Goal: Information Seeking & Learning: Check status

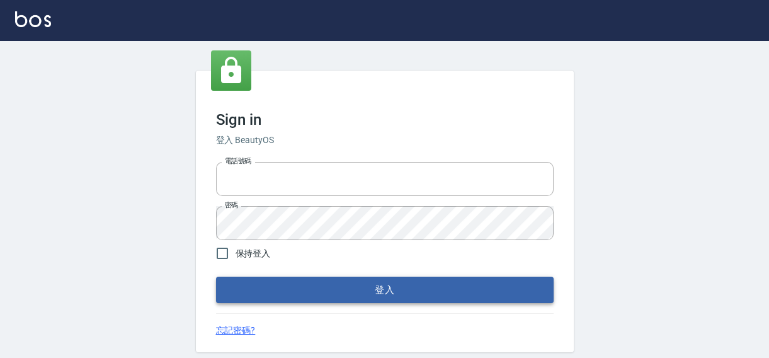
type input "0422211177"
click at [341, 296] on button "登入" at bounding box center [385, 290] width 338 height 26
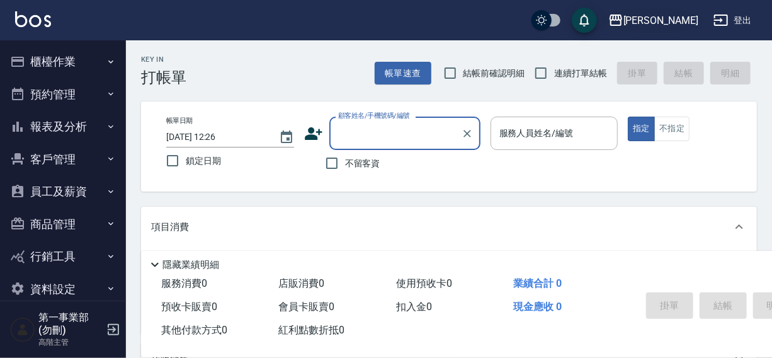
click at [669, 23] on div "[PERSON_NAME]" at bounding box center [661, 21] width 75 height 16
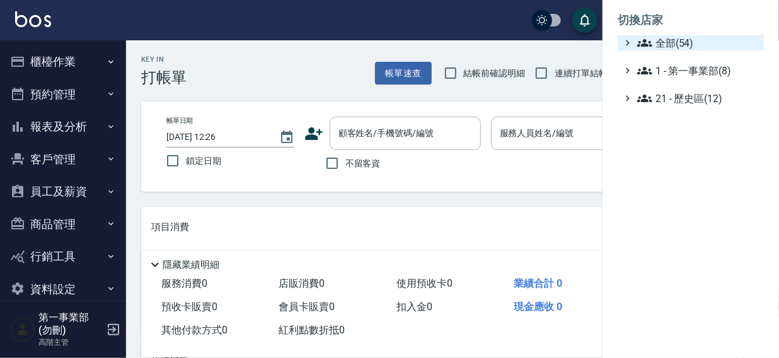
click at [675, 40] on span "全部(54)" at bounding box center [698, 42] width 122 height 15
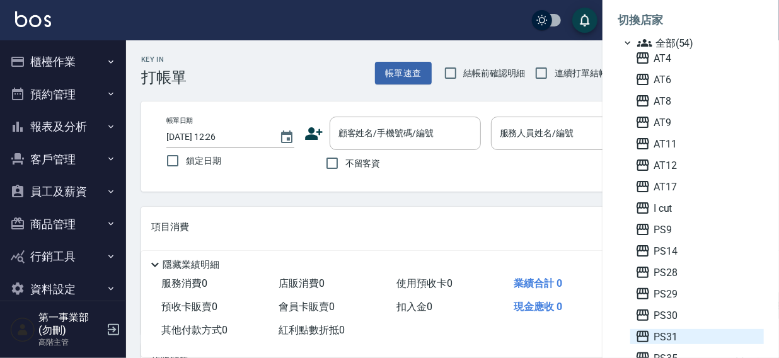
click at [669, 334] on span "PS31" at bounding box center [696, 336] width 123 height 15
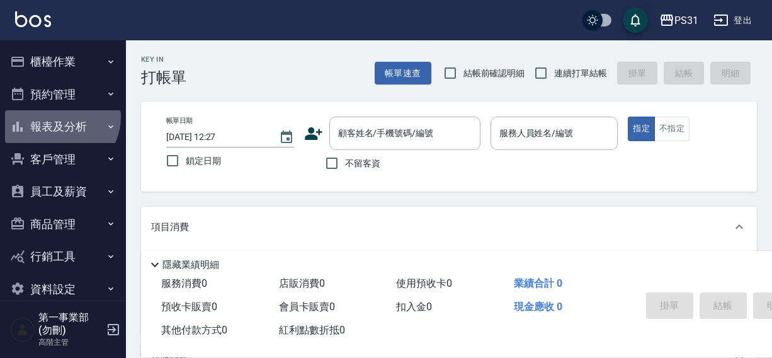
click at [60, 117] on button "報表及分析" at bounding box center [63, 126] width 116 height 33
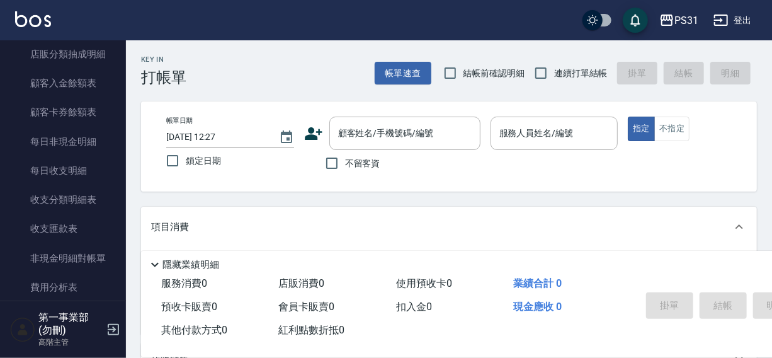
scroll to position [1000, 0]
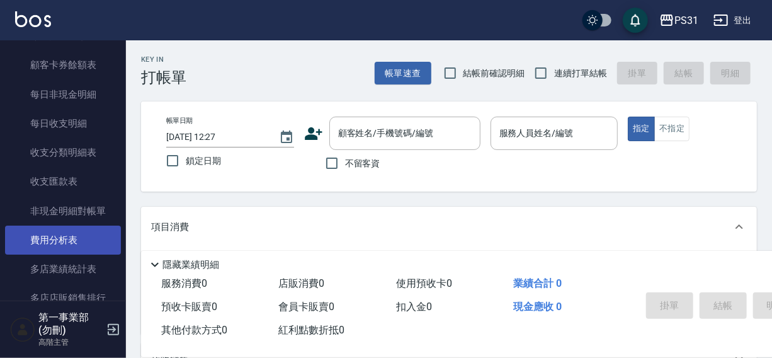
click at [60, 238] on link "費用分析表" at bounding box center [63, 239] width 116 height 29
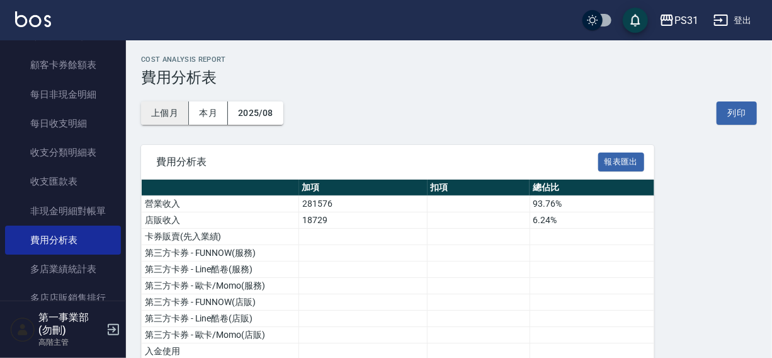
click at [176, 109] on button "上個月" at bounding box center [165, 112] width 48 height 23
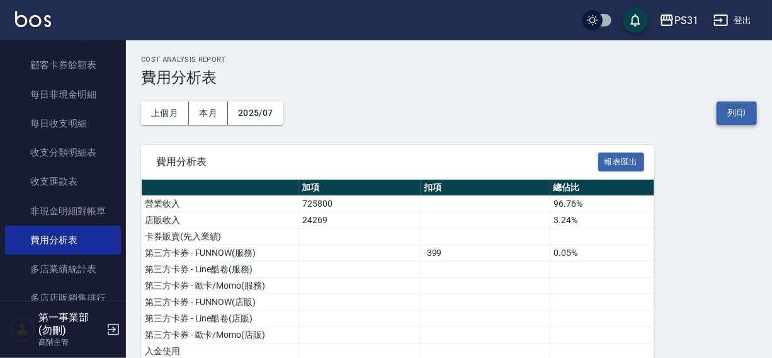
click at [732, 112] on button "列印" at bounding box center [737, 112] width 40 height 23
click at [678, 19] on div "PS31" at bounding box center [687, 21] width 24 height 16
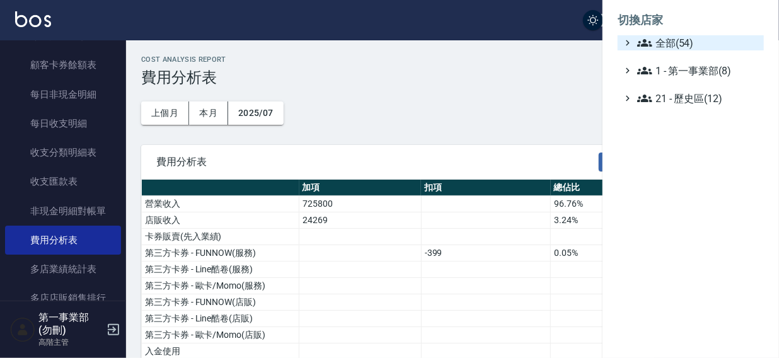
click at [671, 38] on span "全部(54)" at bounding box center [698, 42] width 122 height 15
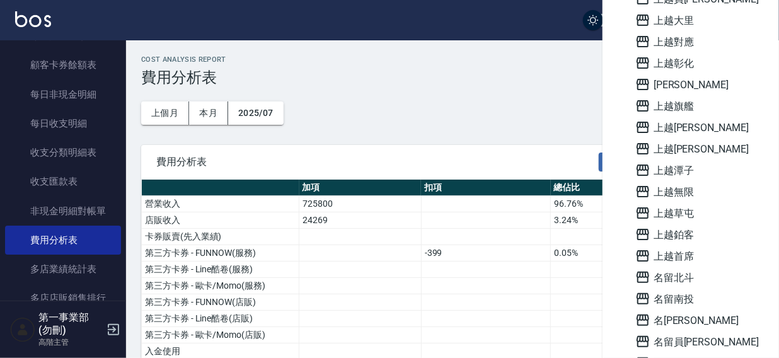
scroll to position [768, 0]
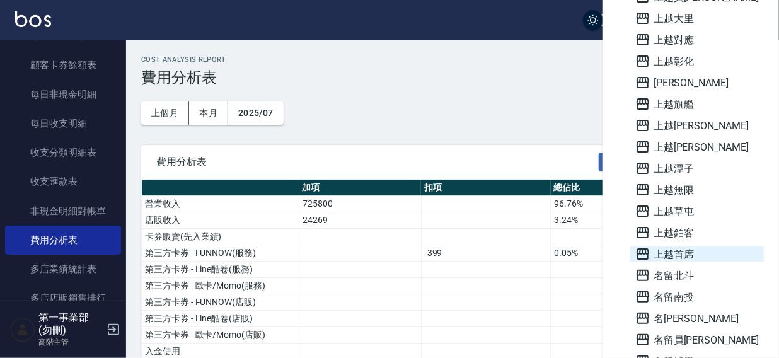
click at [680, 252] on span "上越首席" at bounding box center [696, 253] width 123 height 15
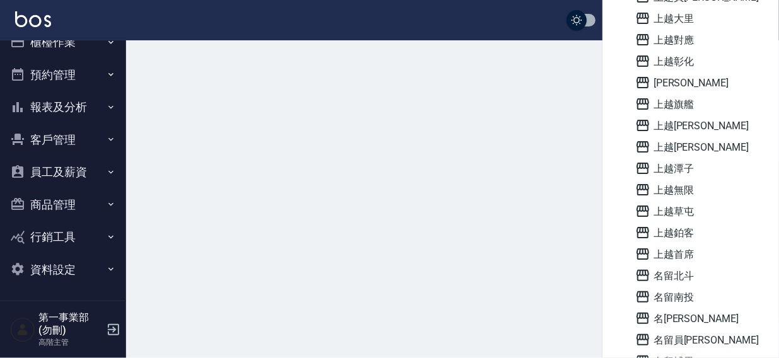
scroll to position [19, 0]
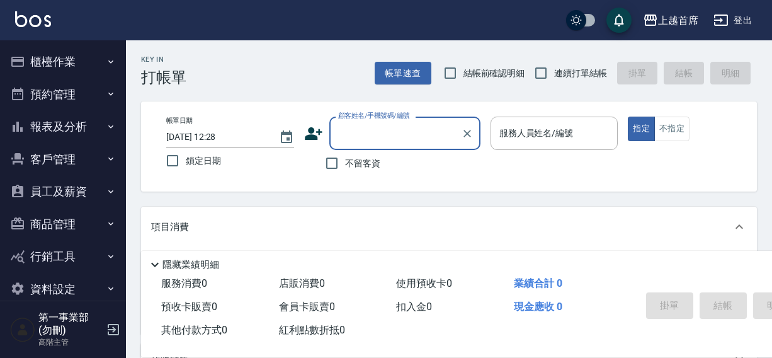
click at [39, 123] on button "報表及分析" at bounding box center [63, 126] width 116 height 33
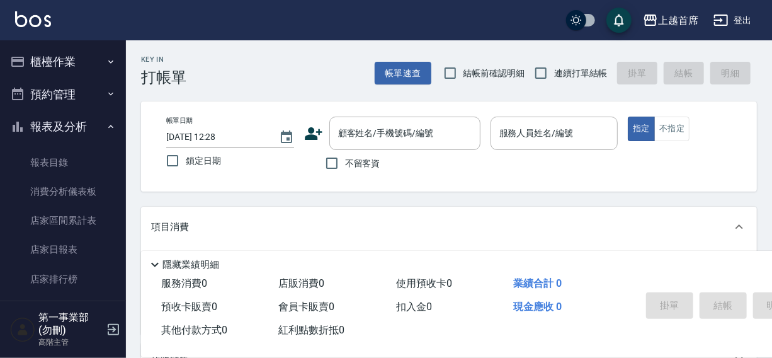
drag, startPoint x: 119, startPoint y: 74, endPoint x: 119, endPoint y: 122, distance: 47.2
click at [119, 122] on nav "櫃檯作業 打帳單 帳單列表 掛單列表 座位開單 營業儀表板 現金收支登錄 高階收支登錄 材料自購登錄 每日結帳 排班表 現場電腦打卡 掃碼打卡 預約管理 預約…" at bounding box center [63, 170] width 126 height 260
drag, startPoint x: 119, startPoint y: 76, endPoint x: 120, endPoint y: 84, distance: 8.3
click at [120, 84] on nav "櫃檯作業 打帳單 帳單列表 掛單列表 座位開單 營業儀表板 現金收支登錄 高階收支登錄 材料自購登錄 每日結帳 排班表 現場電腦打卡 掃碼打卡 預約管理 預約…" at bounding box center [63, 170] width 126 height 260
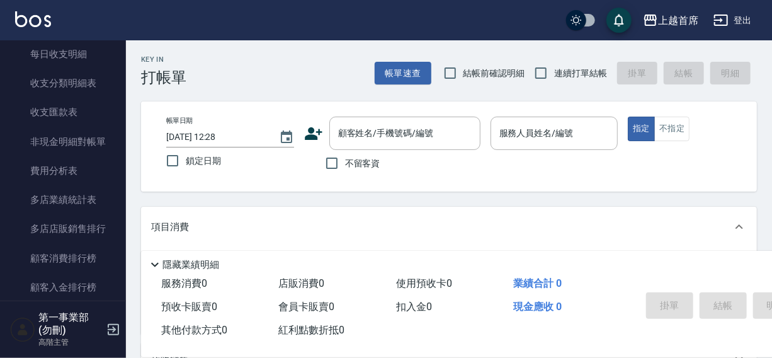
scroll to position [1080, 0]
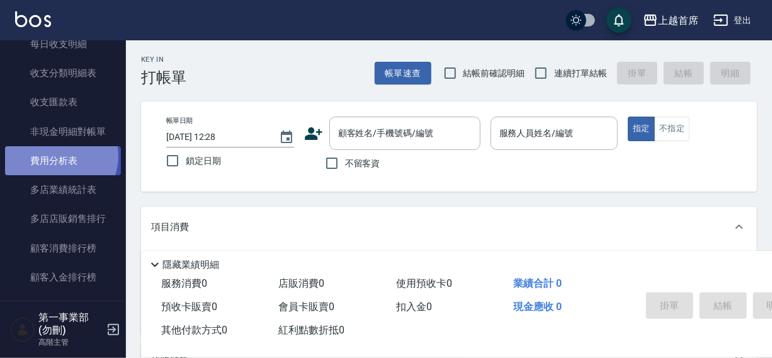
click at [60, 156] on link "費用分析表" at bounding box center [63, 160] width 116 height 29
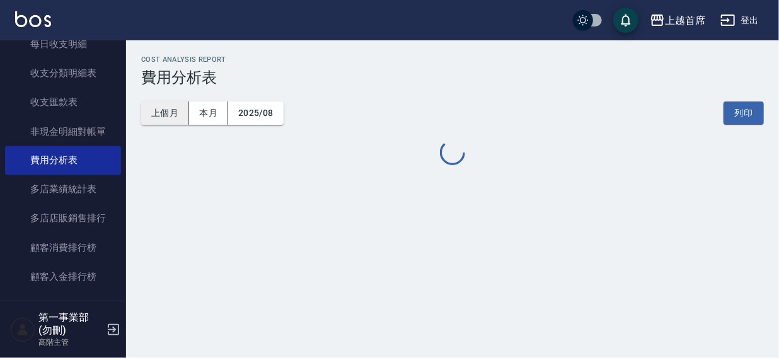
click at [161, 110] on button "上個月" at bounding box center [165, 112] width 48 height 23
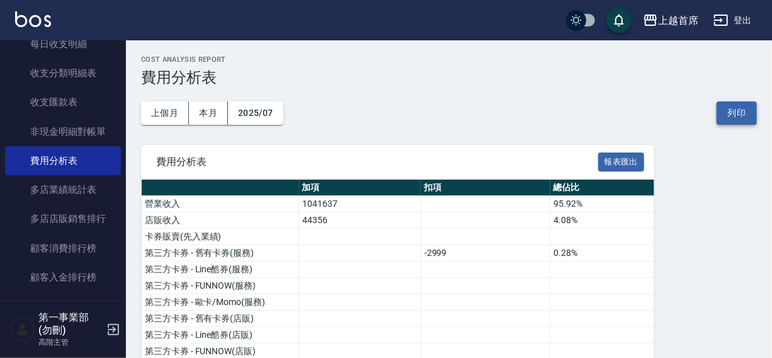
click at [731, 108] on button "列印" at bounding box center [737, 112] width 40 height 23
click at [680, 20] on div "上越首席" at bounding box center [678, 21] width 40 height 16
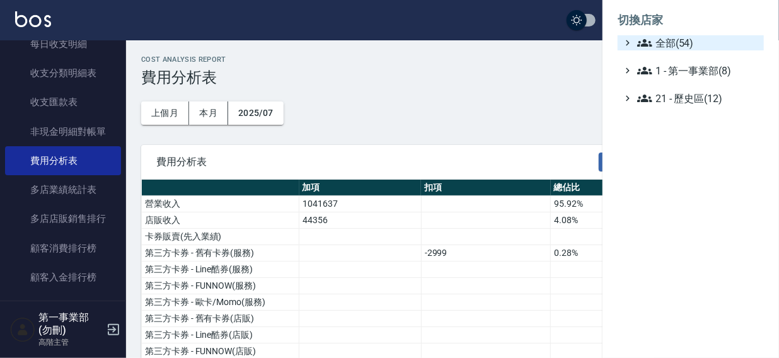
click at [667, 43] on span "全部(54)" at bounding box center [698, 42] width 122 height 15
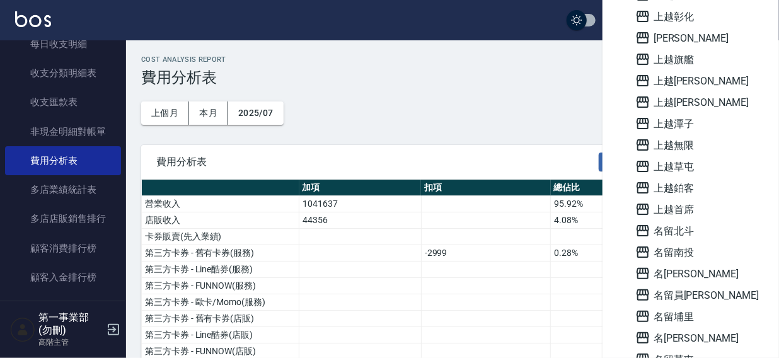
scroll to position [903, 0]
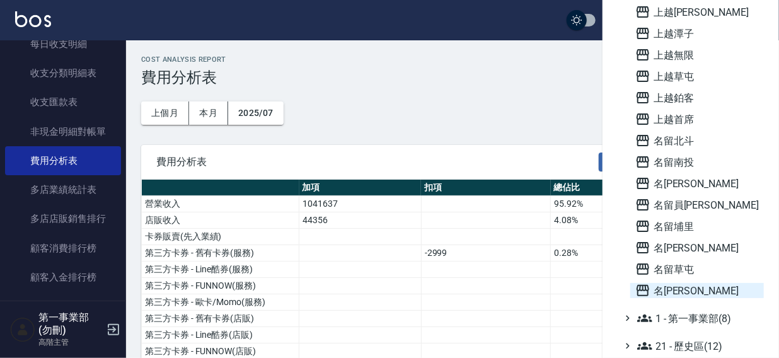
click at [673, 286] on span "名[PERSON_NAME]" at bounding box center [696, 290] width 123 height 15
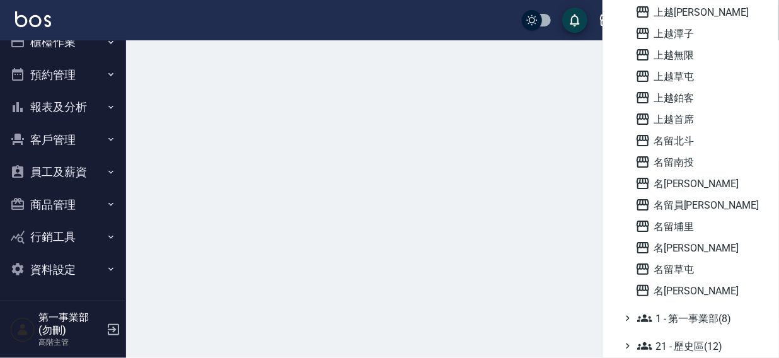
scroll to position [19, 0]
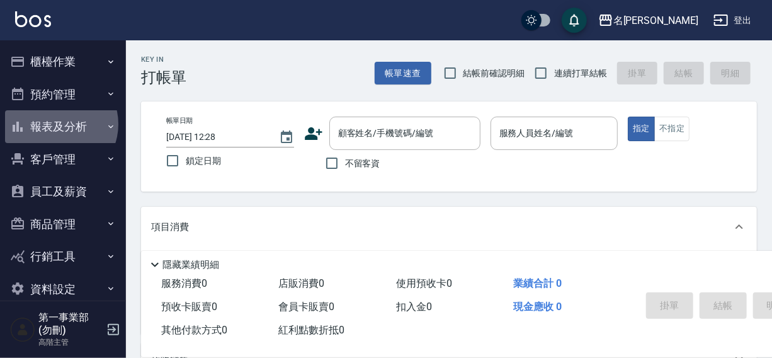
click at [57, 124] on button "報表及分析" at bounding box center [63, 126] width 116 height 33
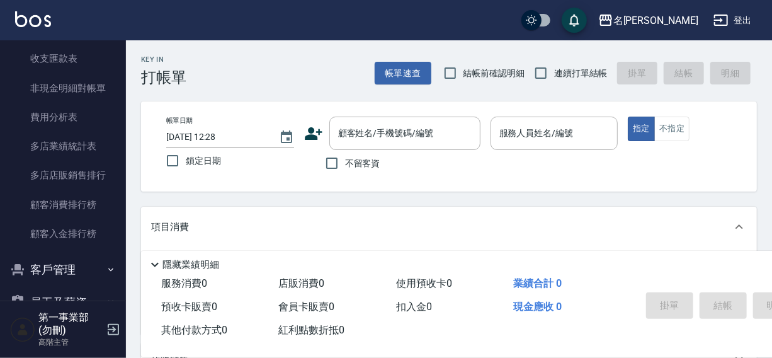
scroll to position [1136, 0]
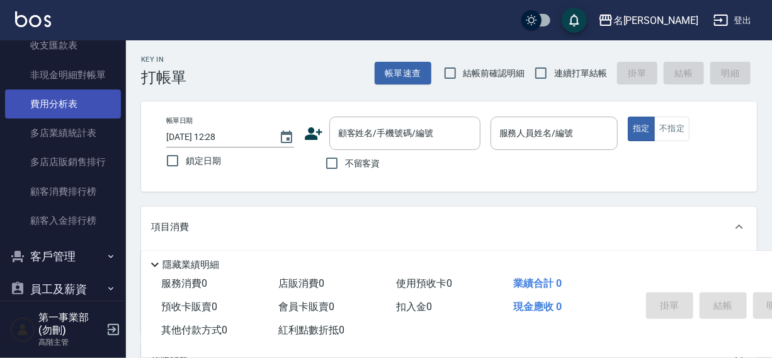
click at [61, 100] on link "費用分析表" at bounding box center [63, 103] width 116 height 29
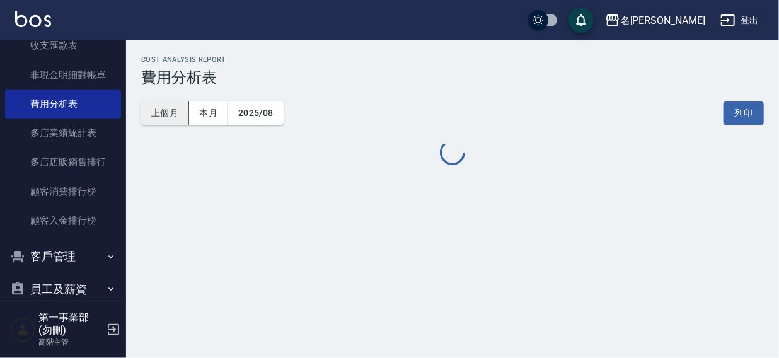
click at [168, 112] on button "上個月" at bounding box center [165, 112] width 48 height 23
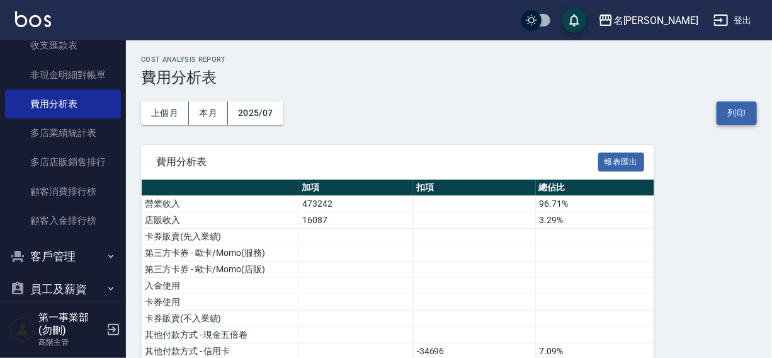
click at [731, 110] on button "列印" at bounding box center [737, 112] width 40 height 23
click at [680, 20] on div "名[PERSON_NAME]" at bounding box center [656, 21] width 85 height 16
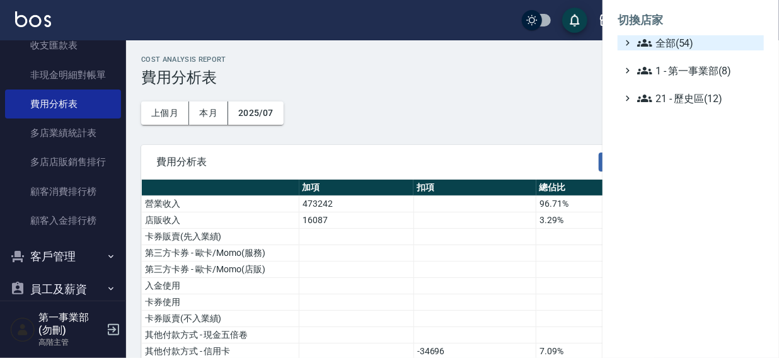
click at [683, 40] on span "全部(54)" at bounding box center [698, 42] width 122 height 15
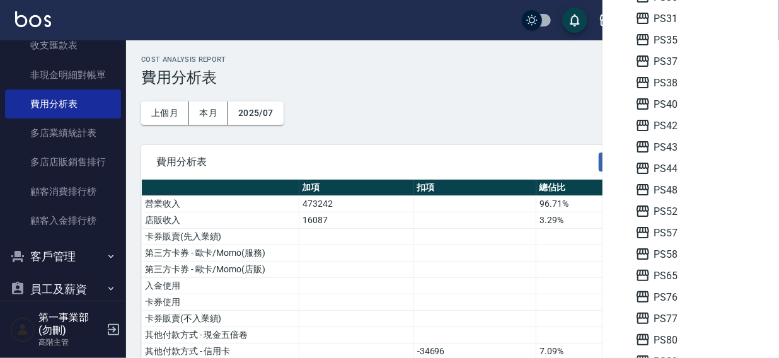
scroll to position [357, 0]
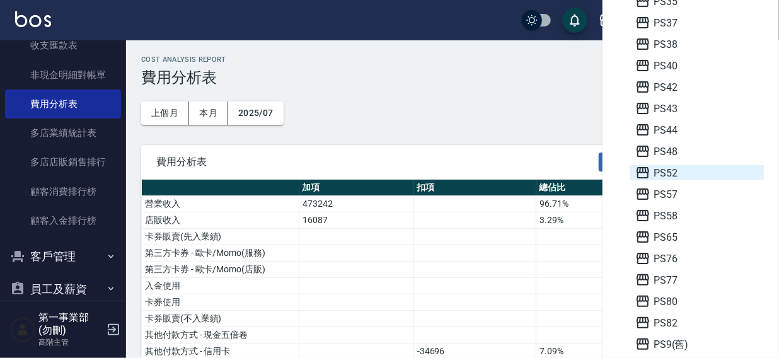
click at [674, 173] on span "PS52" at bounding box center [696, 172] width 123 height 15
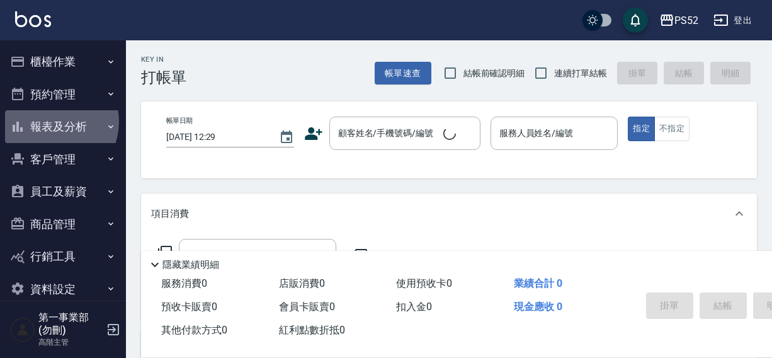
click at [52, 122] on button "報表及分析" at bounding box center [63, 126] width 116 height 33
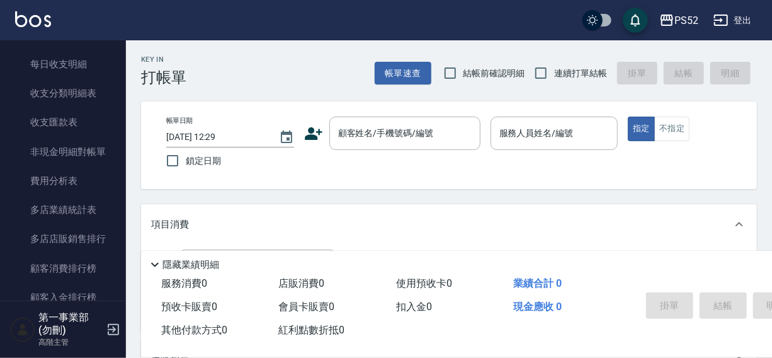
scroll to position [1063, 0]
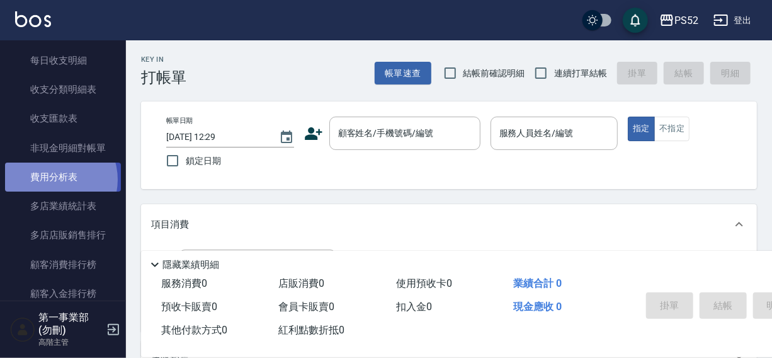
click at [53, 180] on link "費用分析表" at bounding box center [63, 177] width 116 height 29
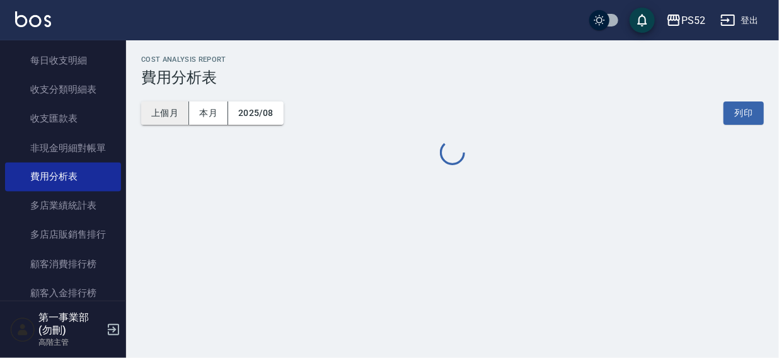
click at [169, 108] on button "上個月" at bounding box center [165, 112] width 48 height 23
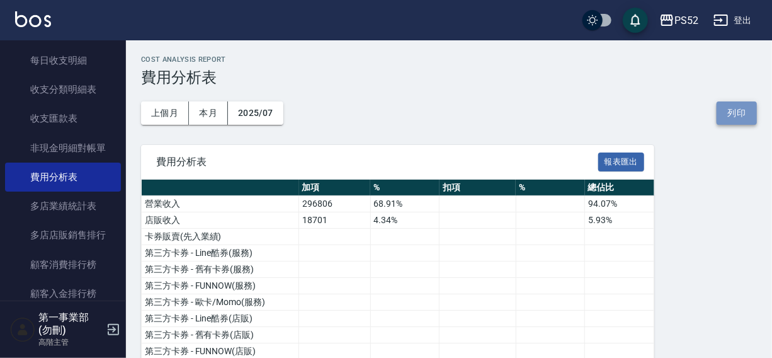
click at [730, 106] on button "列印" at bounding box center [737, 112] width 40 height 23
click at [683, 18] on div "PS52" at bounding box center [687, 21] width 24 height 16
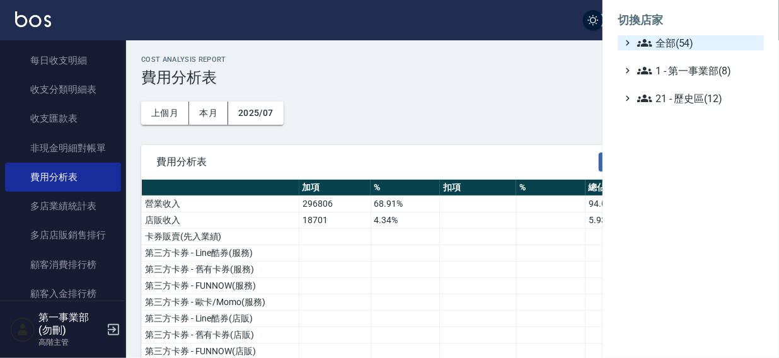
click at [671, 39] on span "全部(54)" at bounding box center [698, 42] width 122 height 15
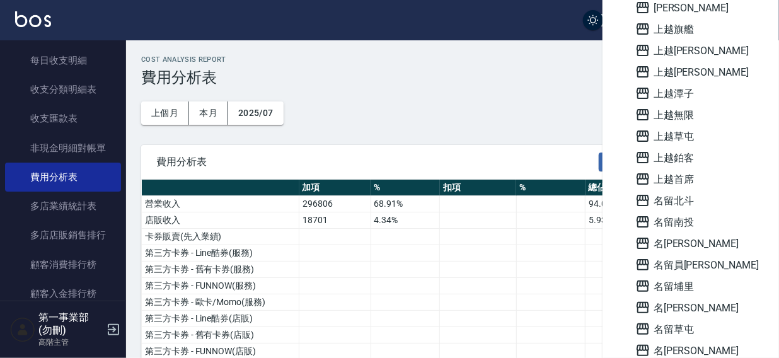
scroll to position [529, 0]
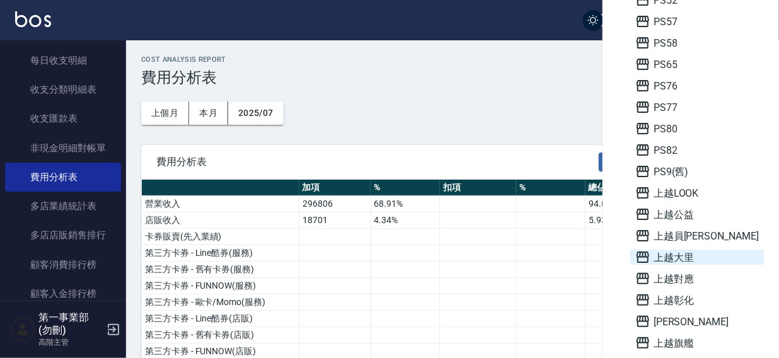
click at [680, 253] on span "上越大里" at bounding box center [696, 256] width 123 height 15
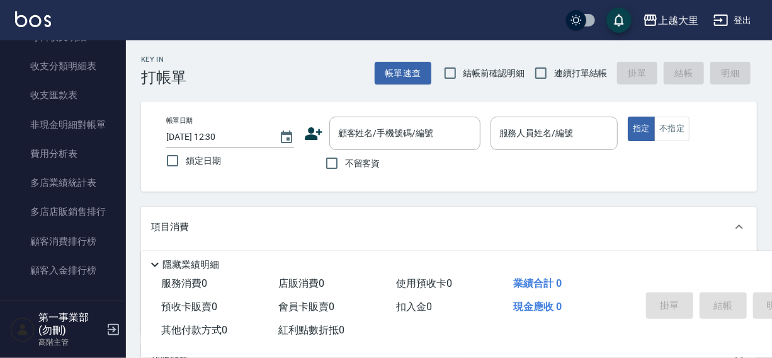
scroll to position [1090, 0]
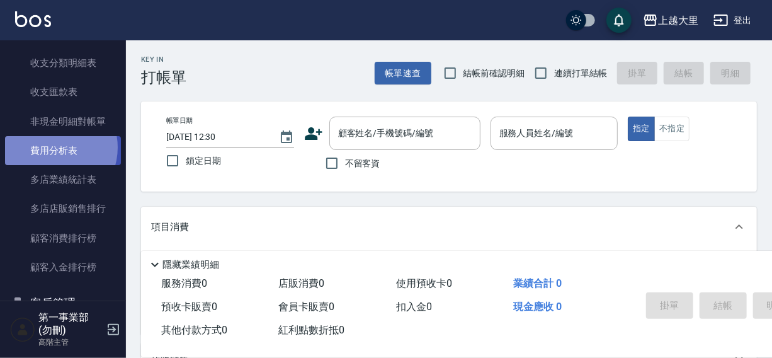
click at [52, 147] on link "費用分析表" at bounding box center [63, 150] width 116 height 29
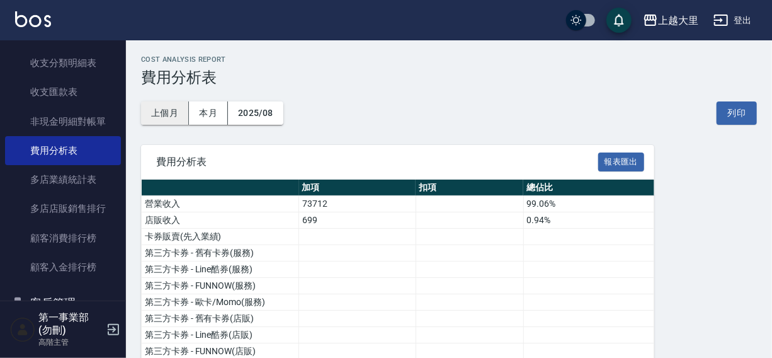
click at [169, 109] on button "上個月" at bounding box center [165, 112] width 48 height 23
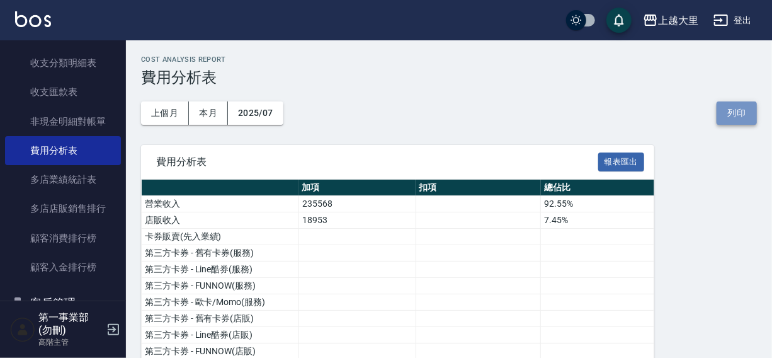
click at [728, 110] on button "列印" at bounding box center [737, 112] width 40 height 23
